Goal: Find specific page/section: Find specific page/section

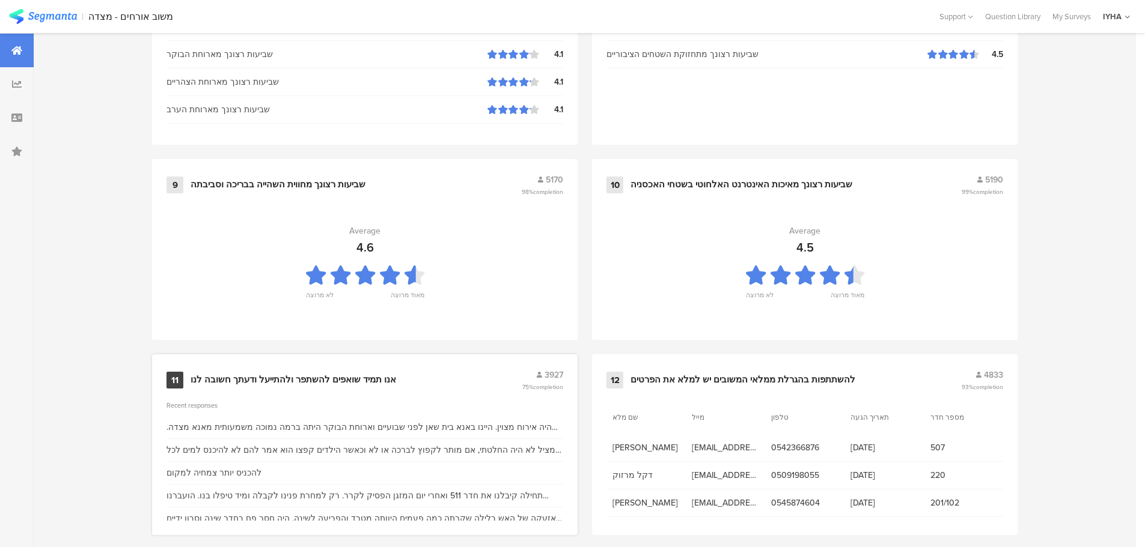
scroll to position [1215, 0]
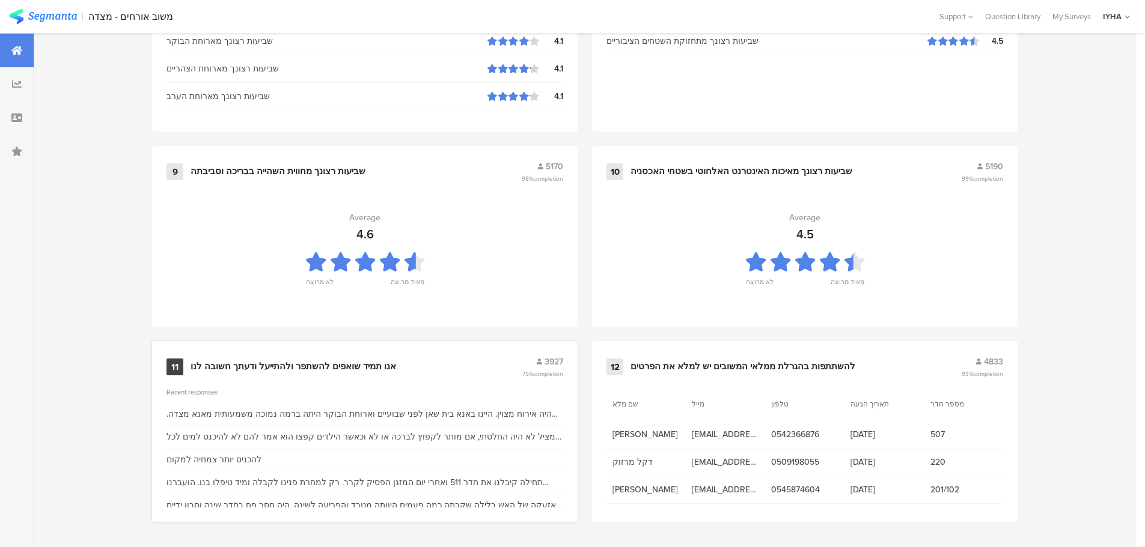
click at [335, 362] on div "אנו תמיד שואפים להשתפר ולהתייעל ודעתך חשובה לנו" at bounding box center [294, 367] width 206 height 12
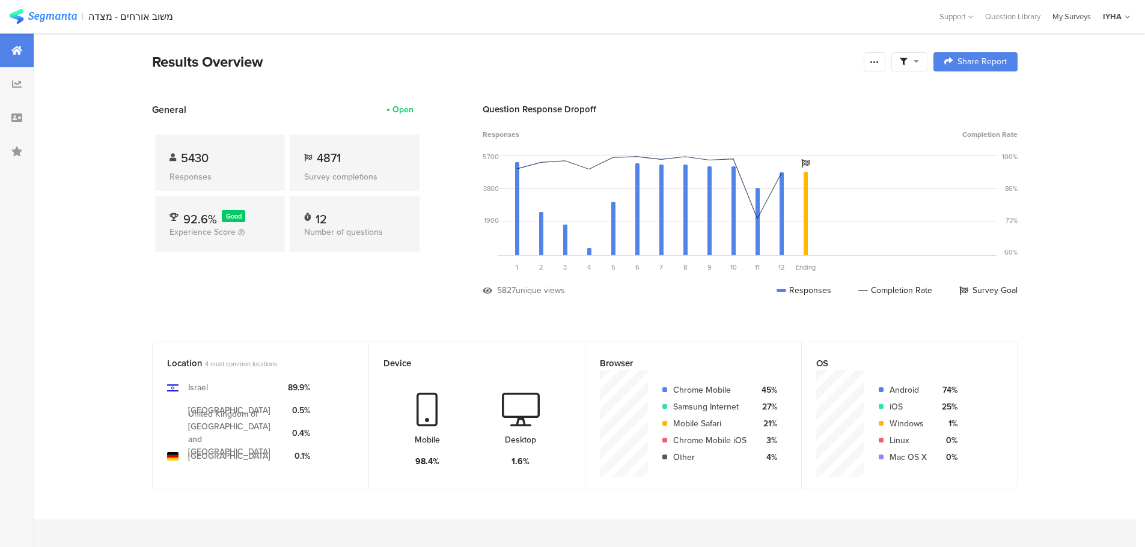
click at [1075, 16] on div "My Surveys" at bounding box center [1071, 16] width 50 height 11
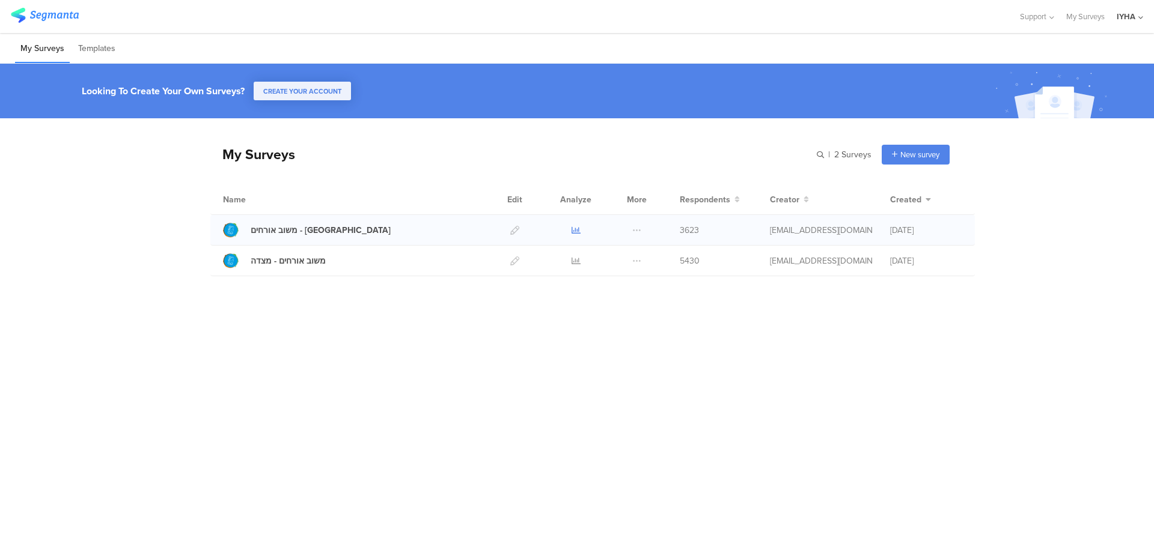
click at [573, 230] on icon at bounding box center [576, 230] width 9 height 9
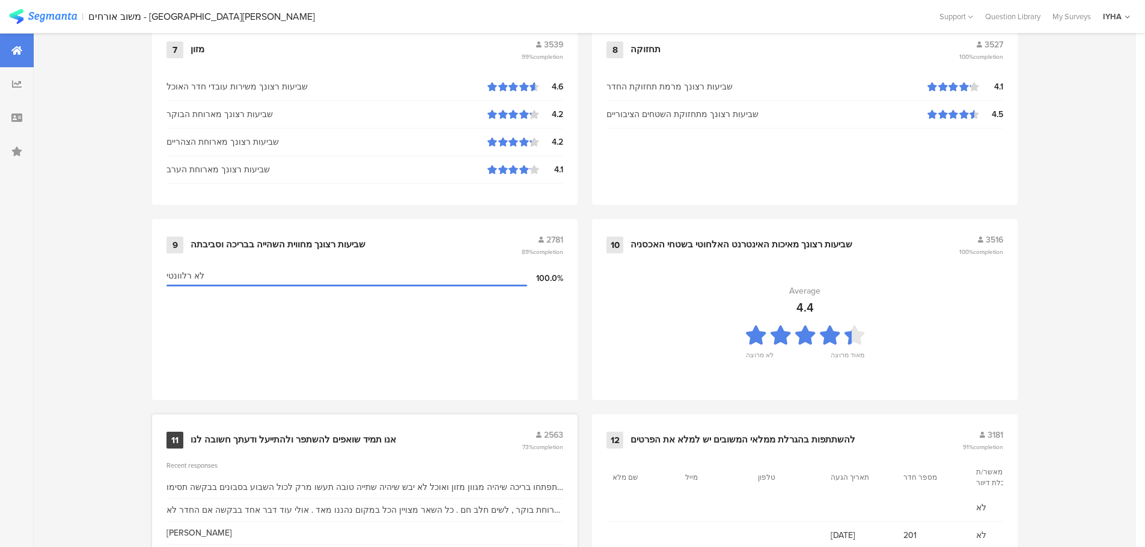
scroll to position [1215, 0]
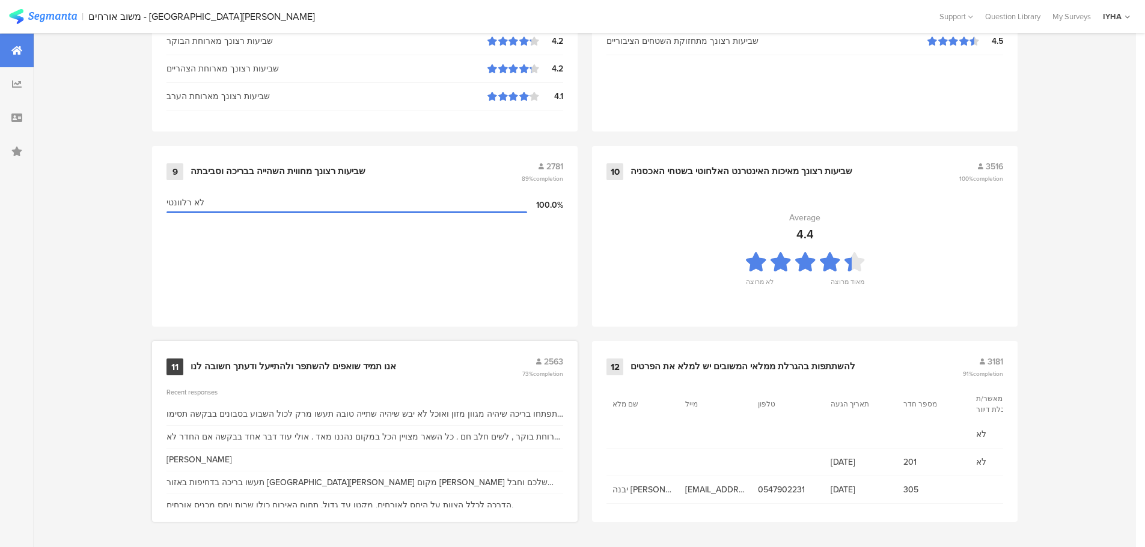
click at [374, 364] on div "אנו תמיד שואפים להשתפר ולהתייעל ודעתך חשובה לנו" at bounding box center [294, 367] width 206 height 12
